Goal: Check status: Check status

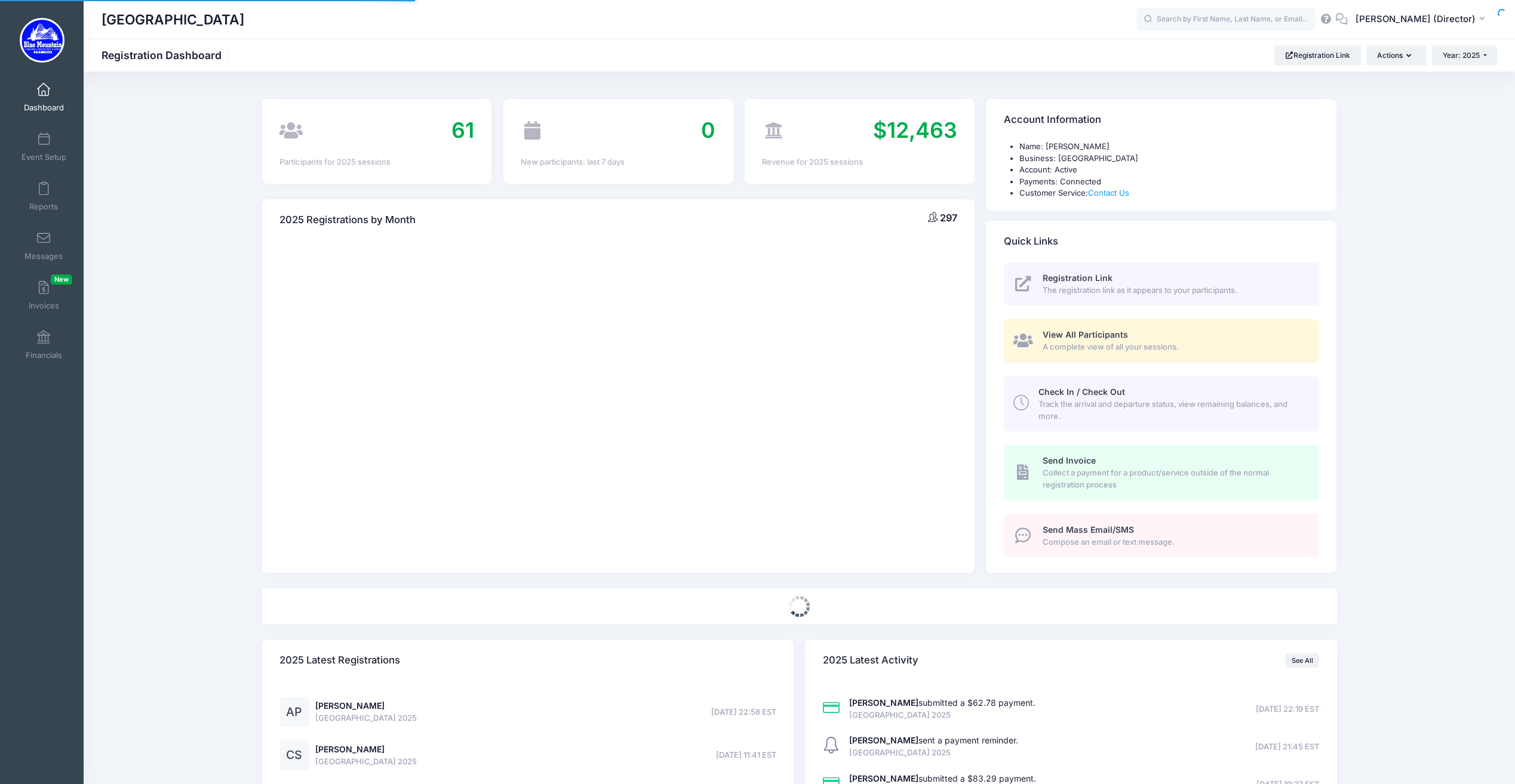
select select
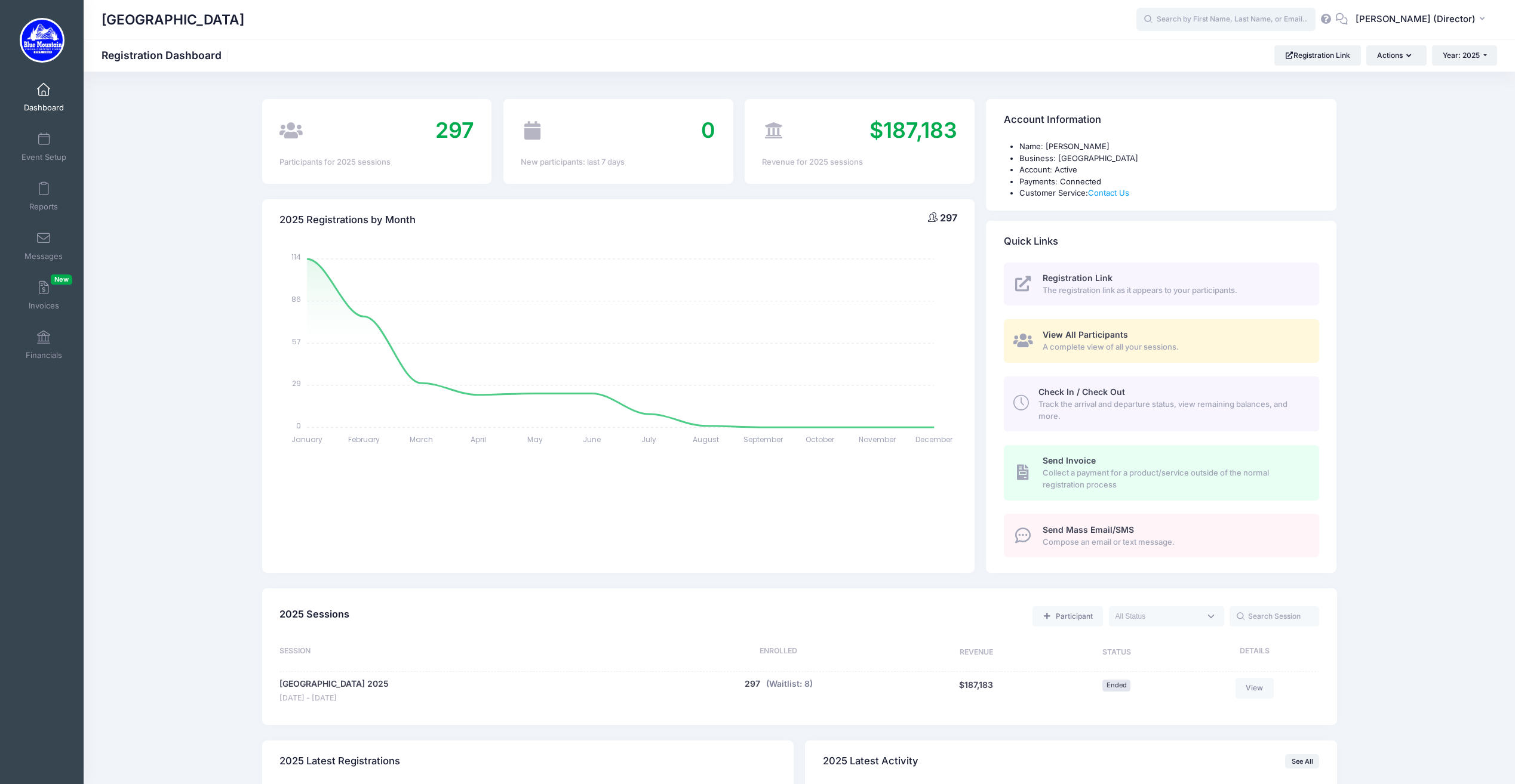
click at [1210, 21] on input "text" at bounding box center [1225, 20] width 179 height 23
click at [44, 344] on span at bounding box center [44, 337] width 0 height 13
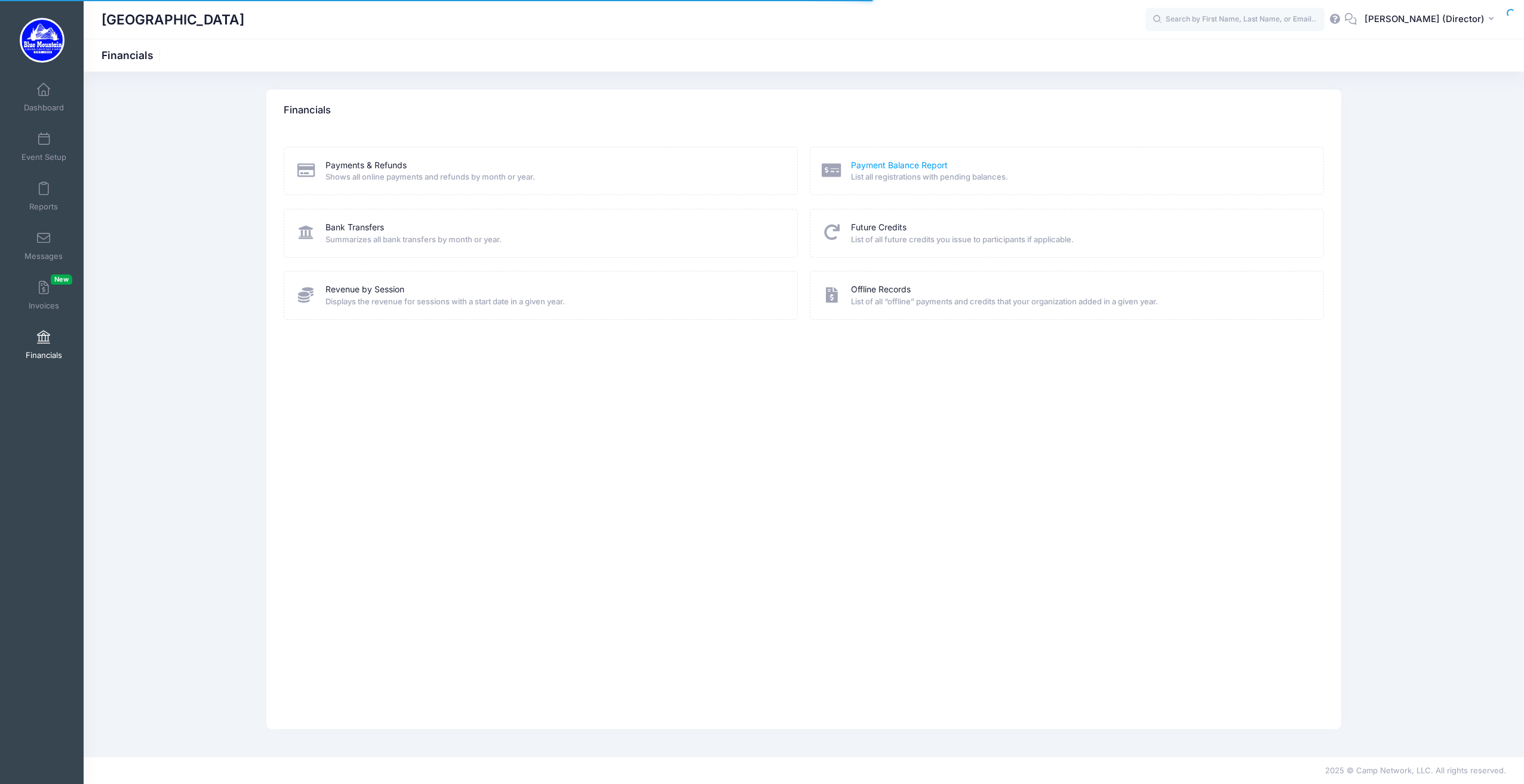
click at [898, 162] on link "Payment Balance Report" at bounding box center [899, 165] width 97 height 13
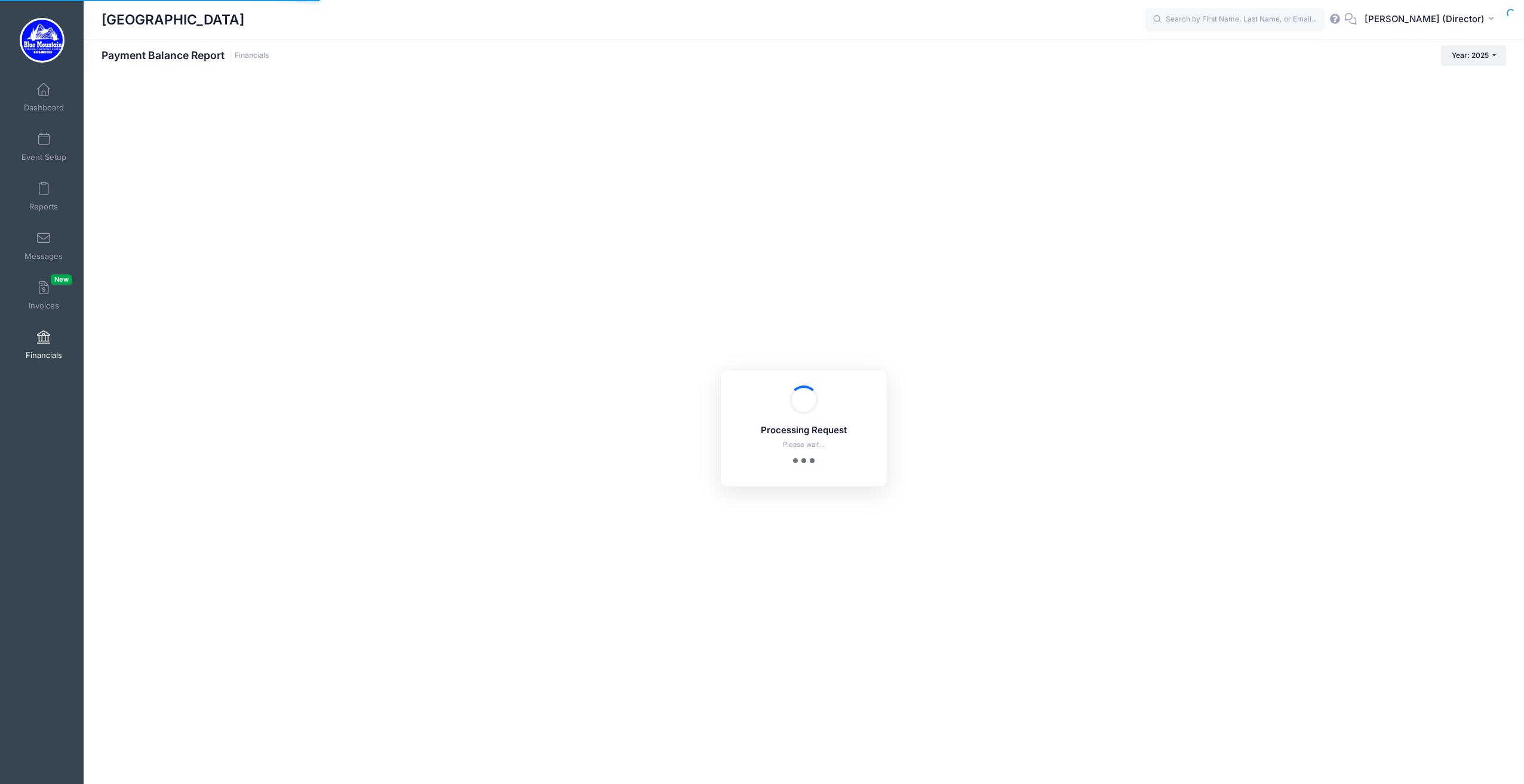
select select "10"
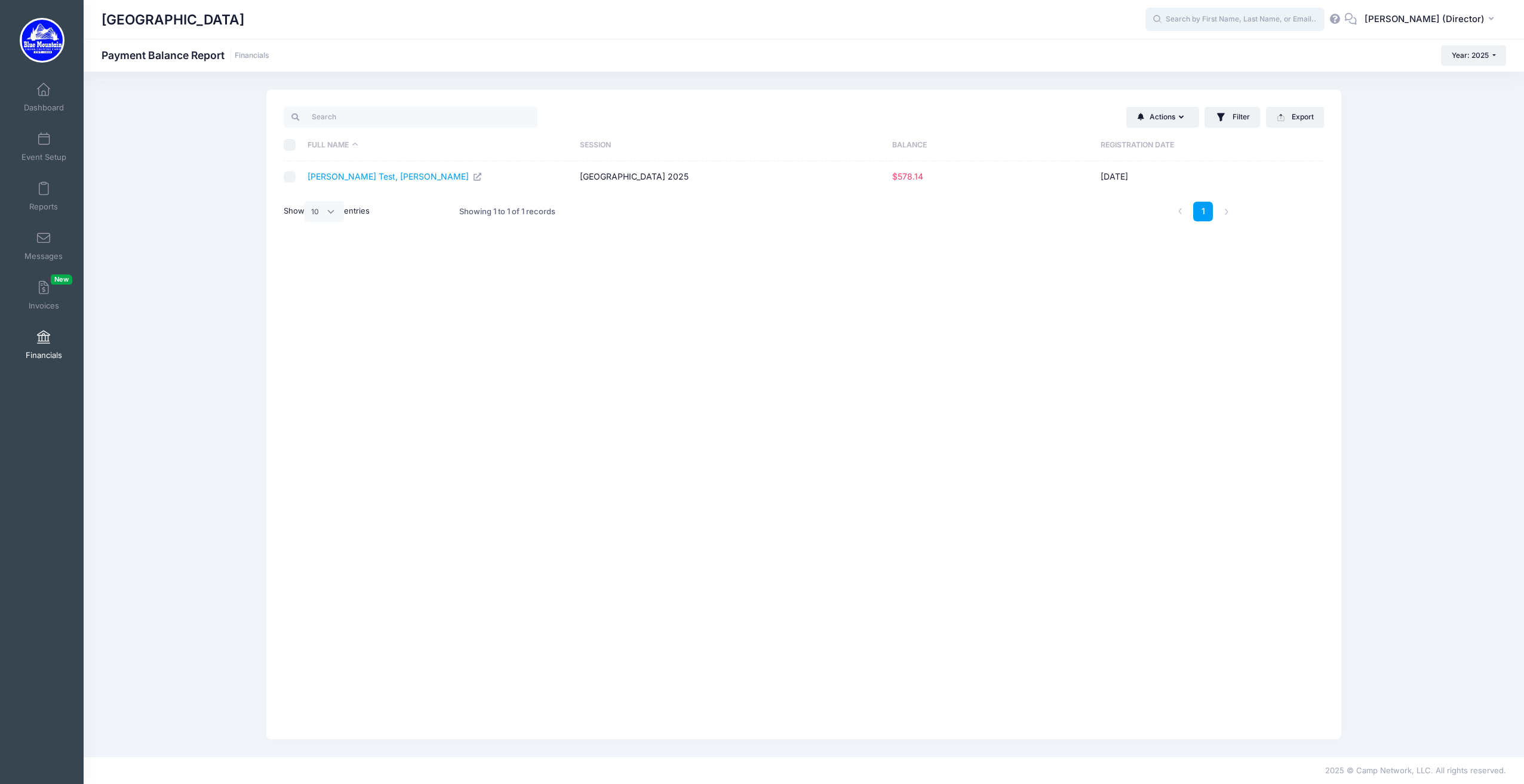
click at [1226, 24] on input "text" at bounding box center [1234, 20] width 179 height 23
click at [1210, 54] on p "Benjamin Turok" at bounding box center [1257, 51] width 197 height 13
type input "Benjamin Turok (Blue Mountain Cross Country Camp 2025, Aug-17, 2025)"
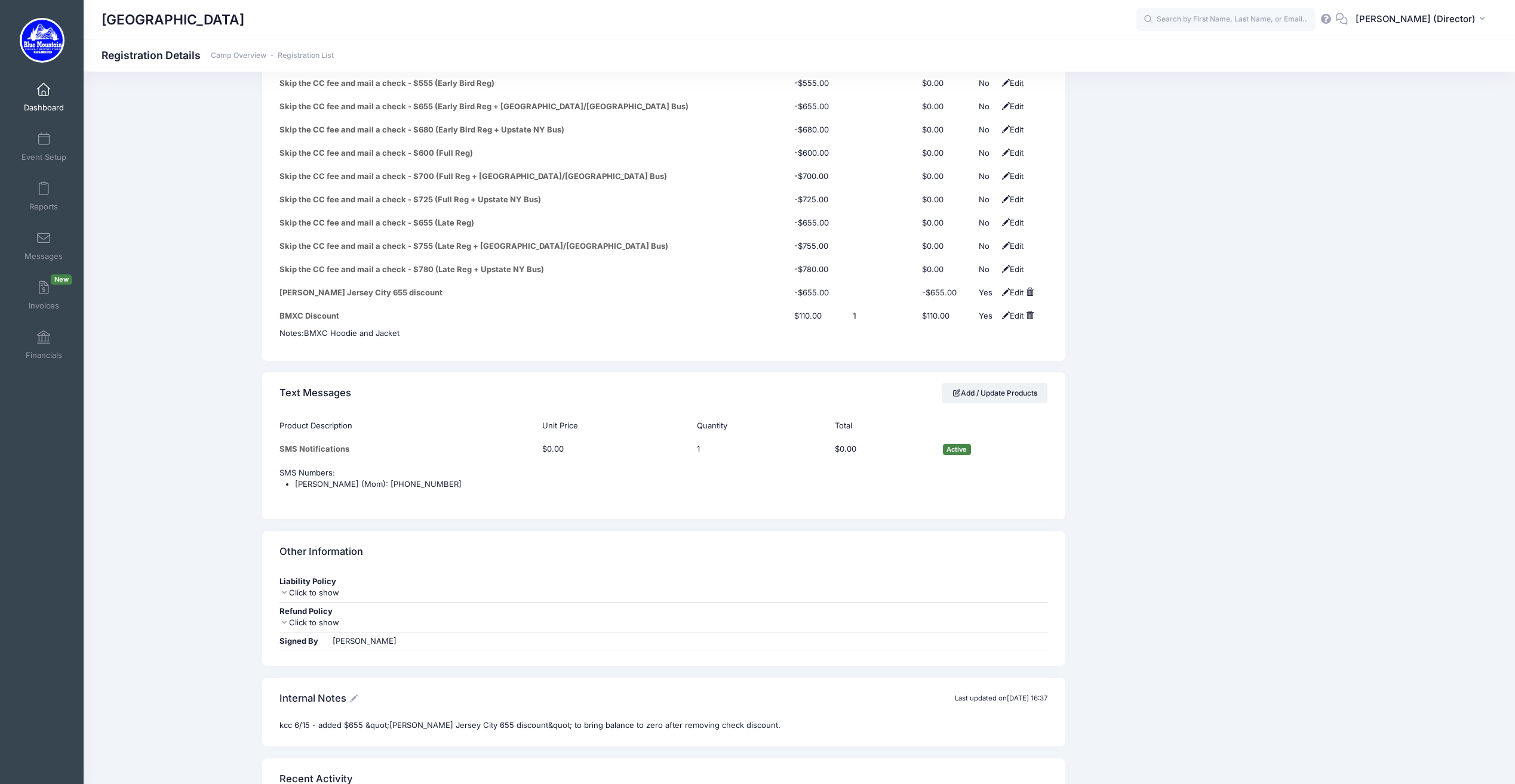
scroll to position [5192, 0]
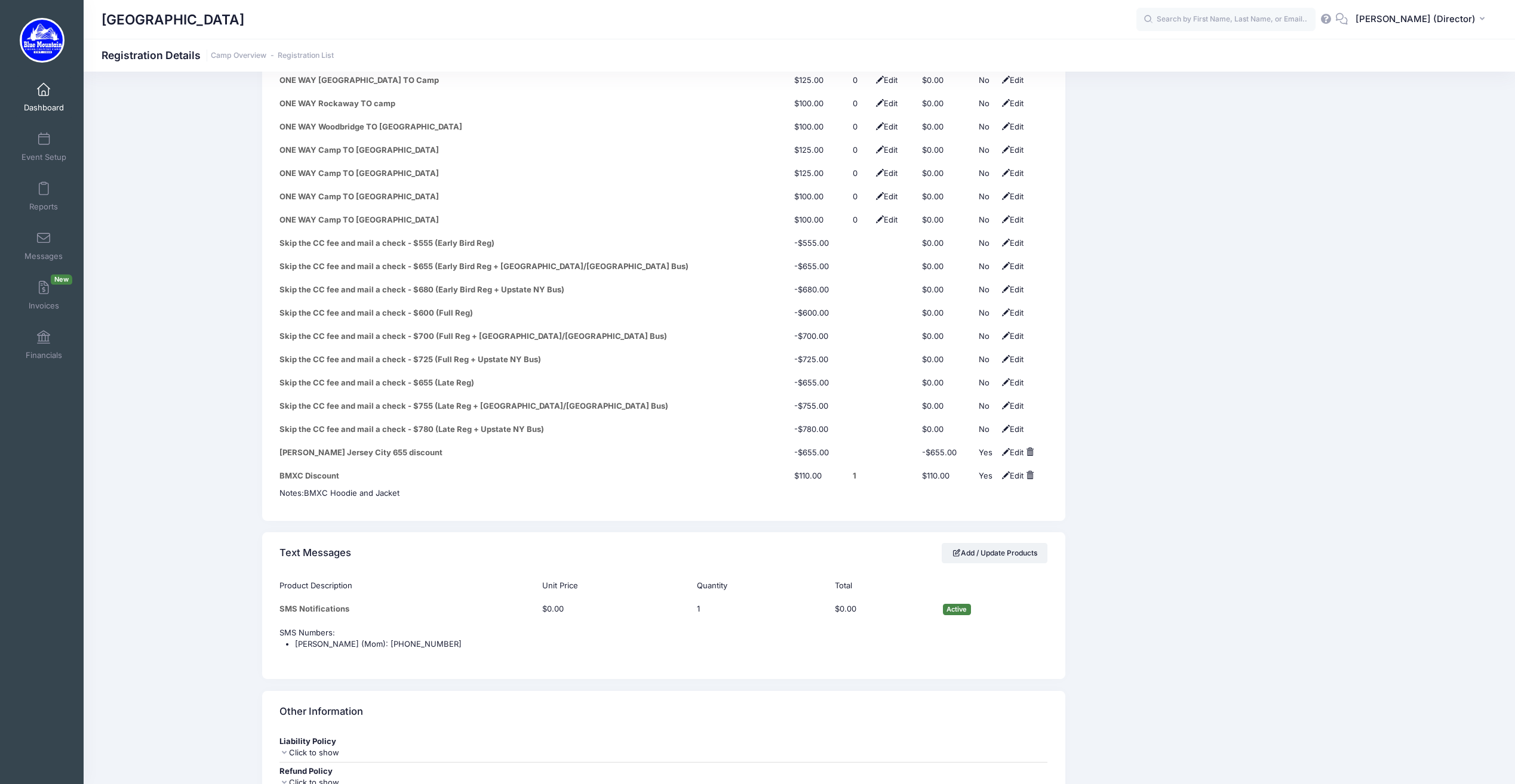
drag, startPoint x: 1230, startPoint y: 672, endPoint x: 1200, endPoint y: 611, distance: 68.0
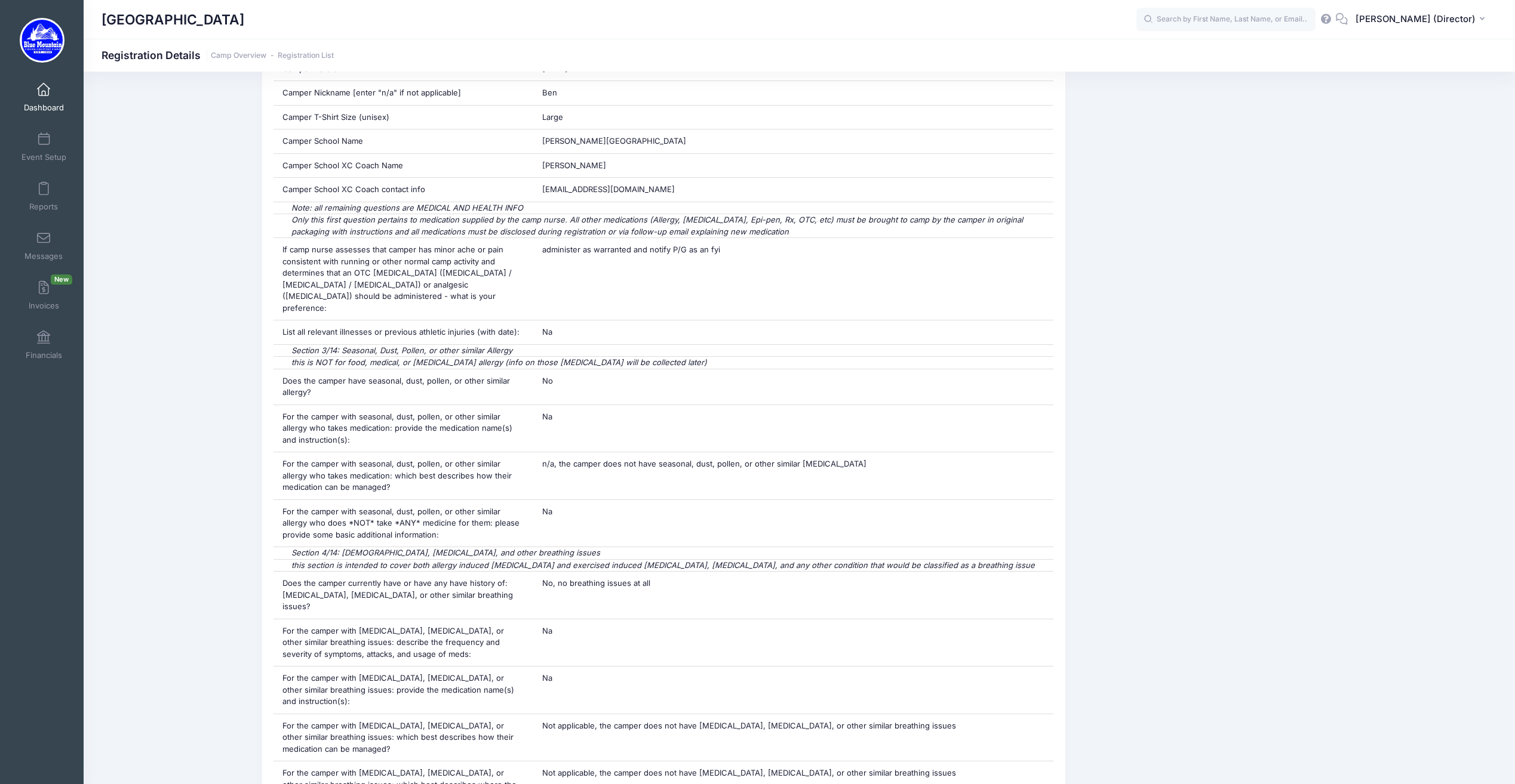
scroll to position [0, 0]
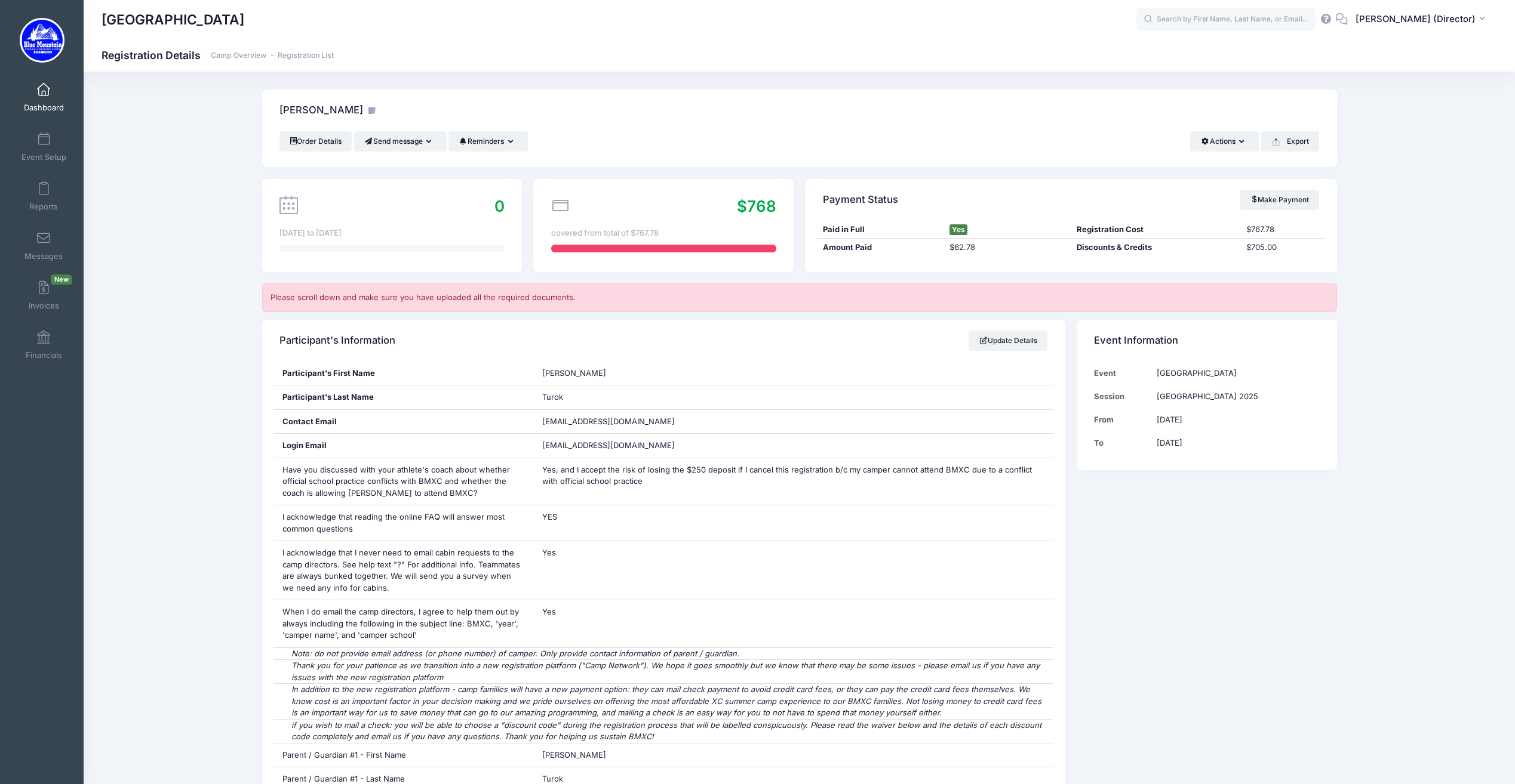
drag, startPoint x: 1182, startPoint y: 647, endPoint x: 1092, endPoint y: 400, distance: 262.9
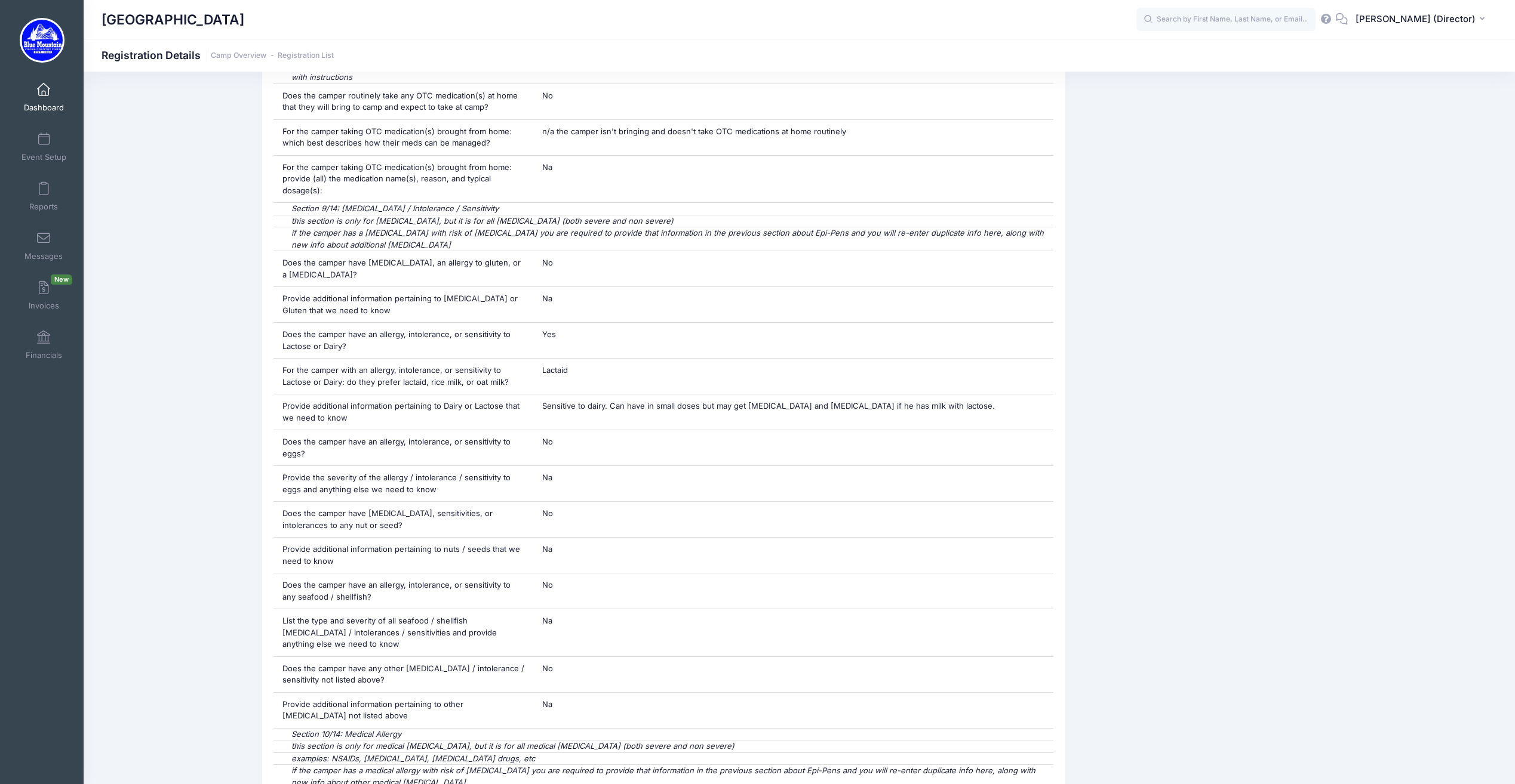
scroll to position [1360, 0]
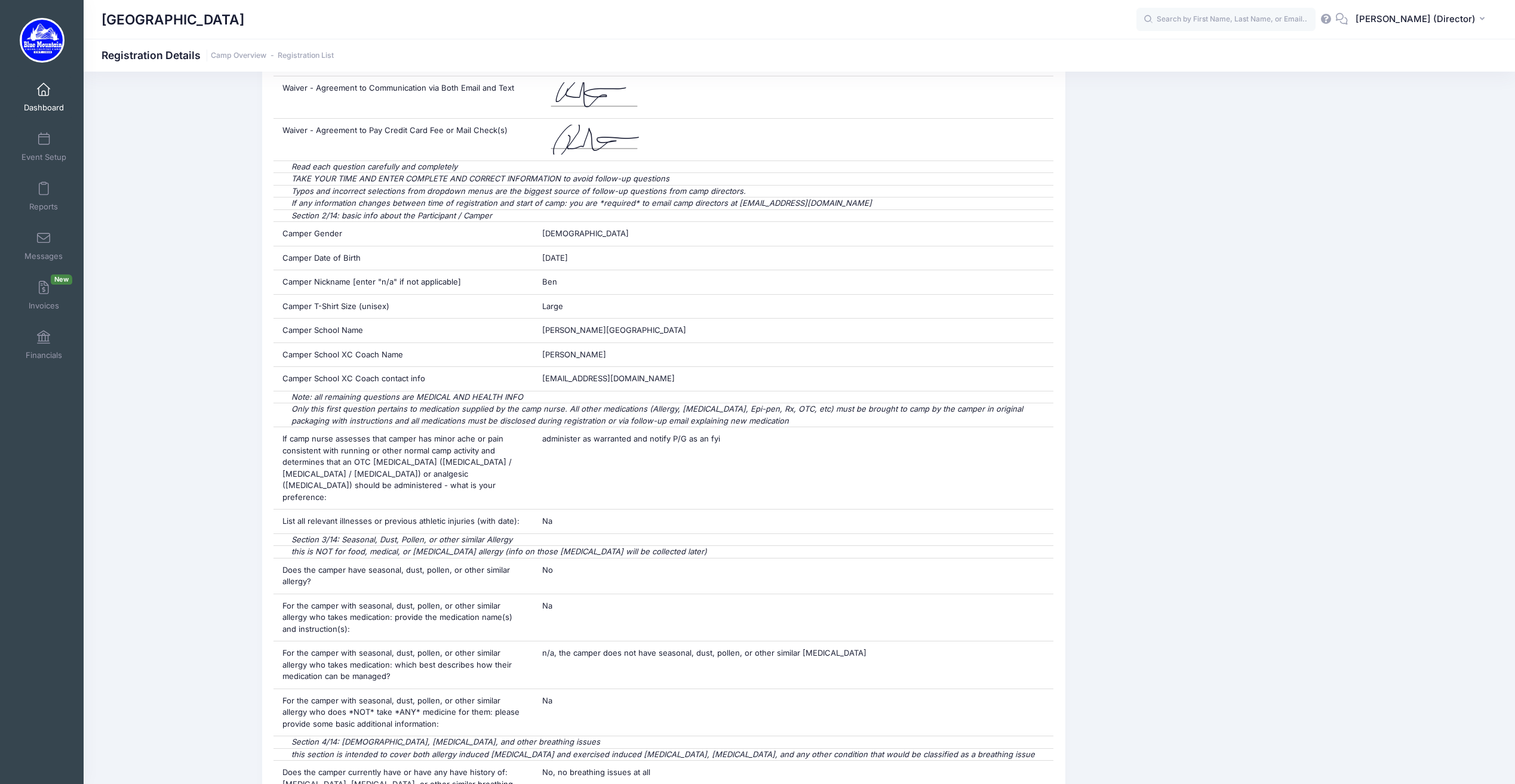
drag, startPoint x: 1300, startPoint y: 479, endPoint x: 1232, endPoint y: 201, distance: 286.2
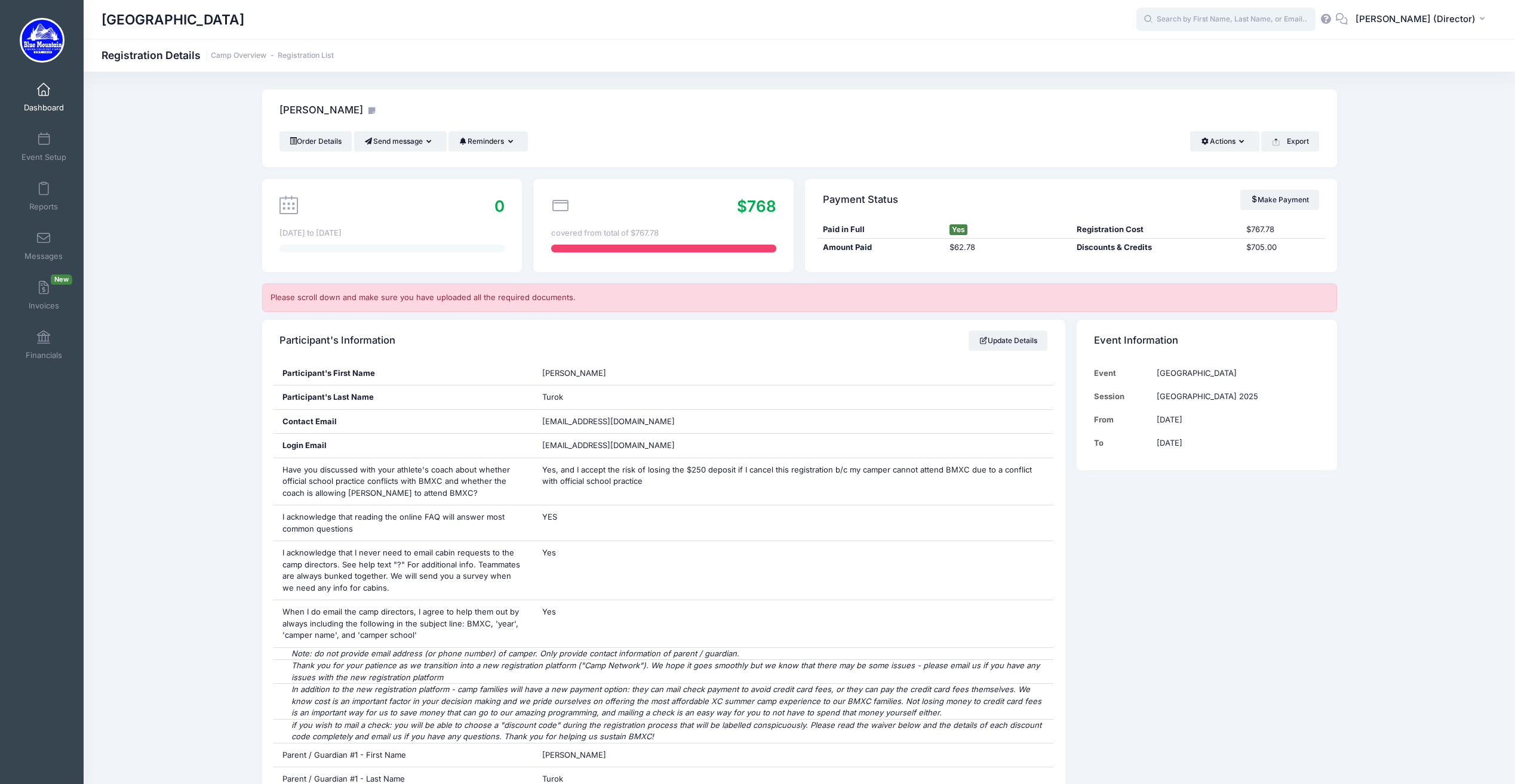
click at [1199, 28] on input "text" at bounding box center [1225, 20] width 179 height 23
click at [1219, 102] on strong "Turok" at bounding box center [1230, 96] width 23 height 10
type input "[PERSON_NAME] ([GEOGRAPHIC_DATA] 2025, [DATE])"
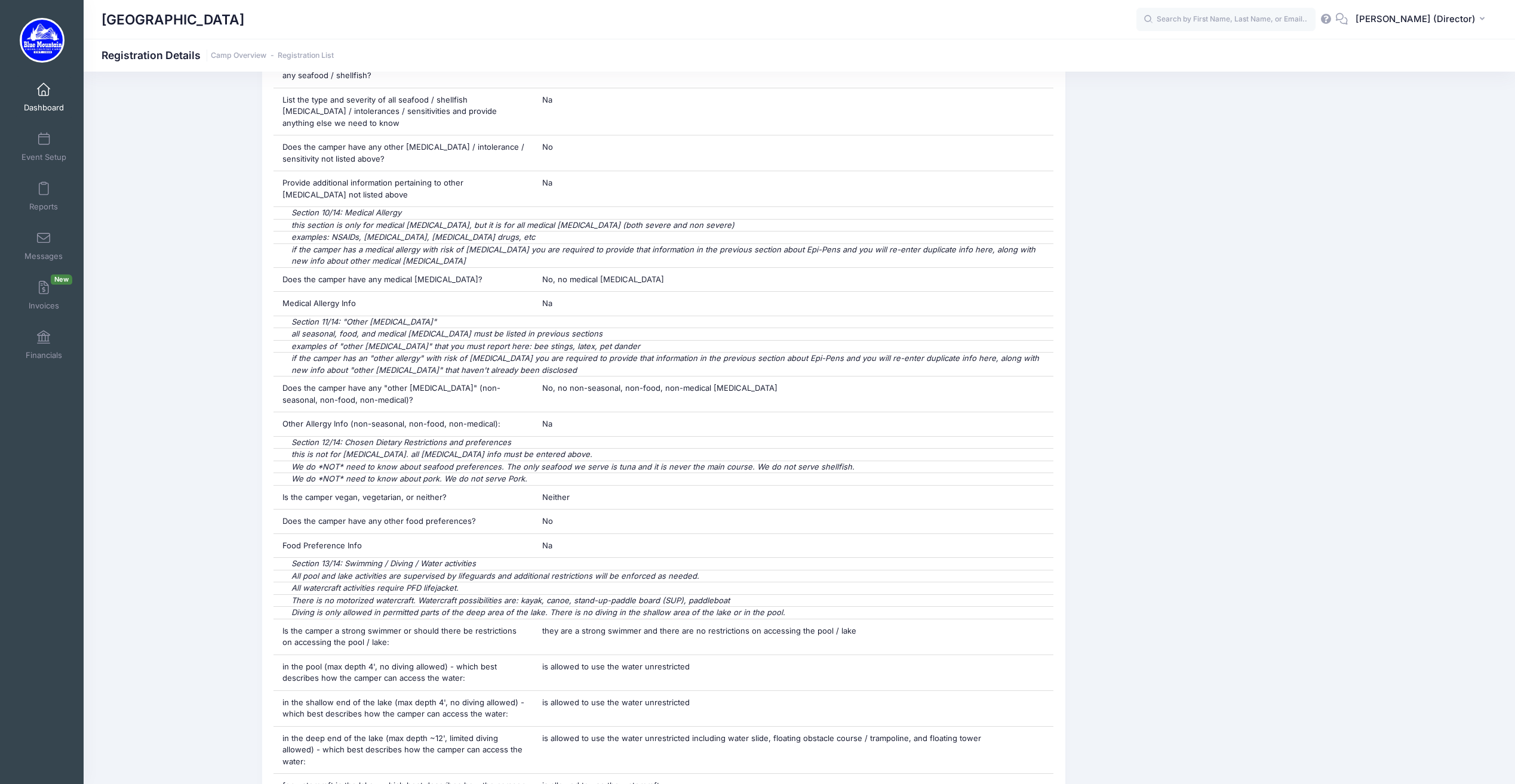
scroll to position [5348, 0]
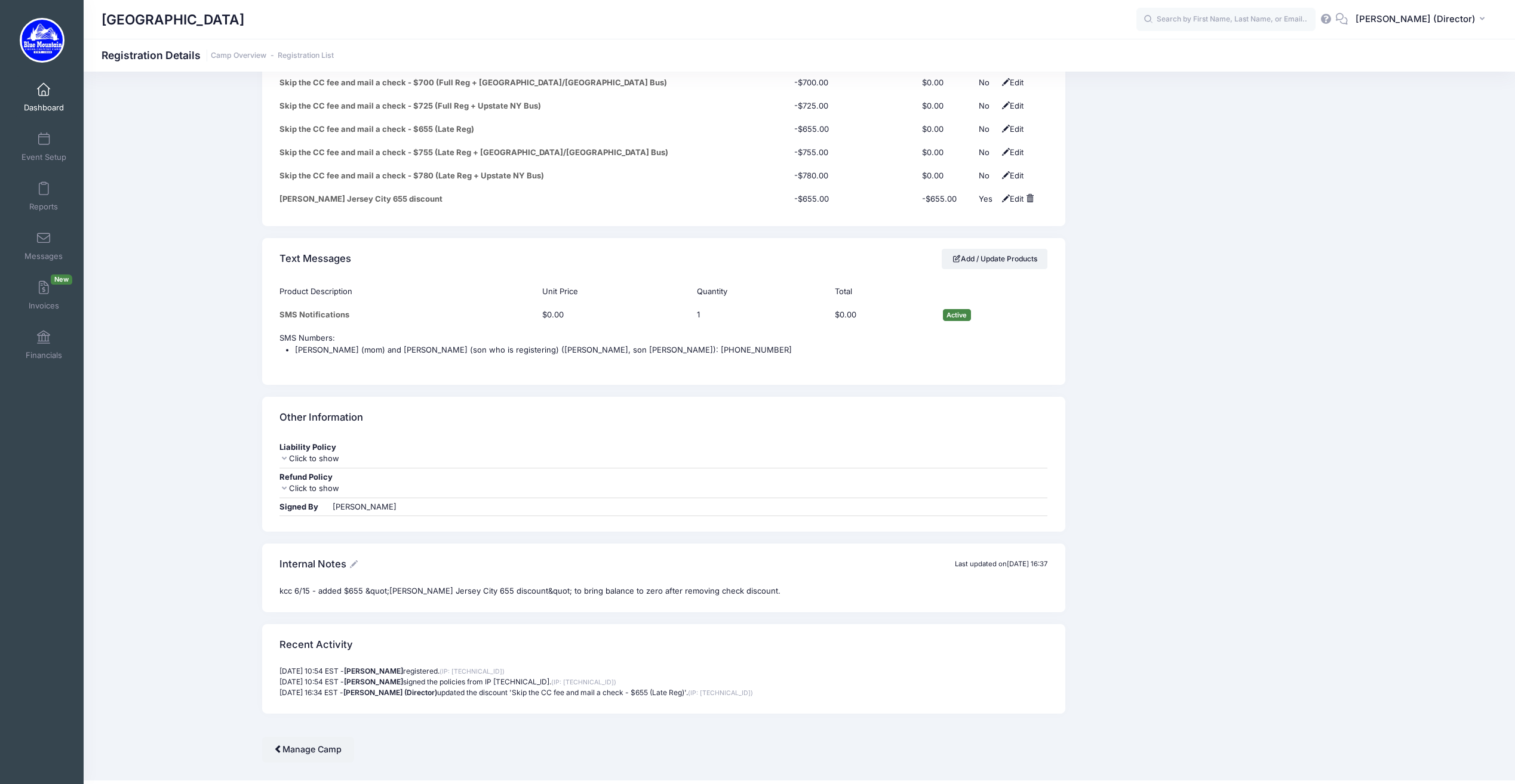
drag, startPoint x: 1085, startPoint y: 306, endPoint x: 1089, endPoint y: 511, distance: 205.0
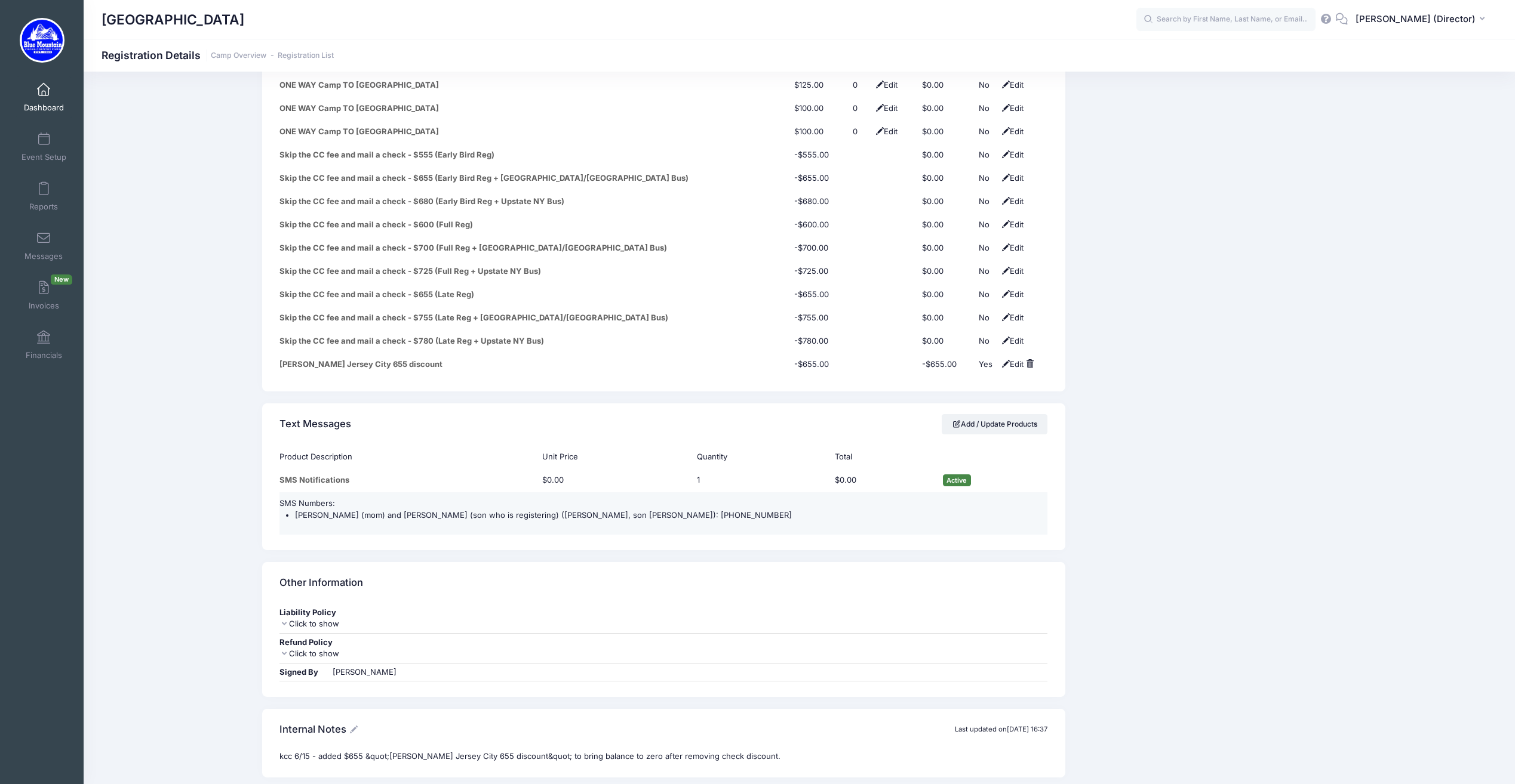
scroll to position [5169, 0]
